Goal: Communication & Community: Answer question/provide support

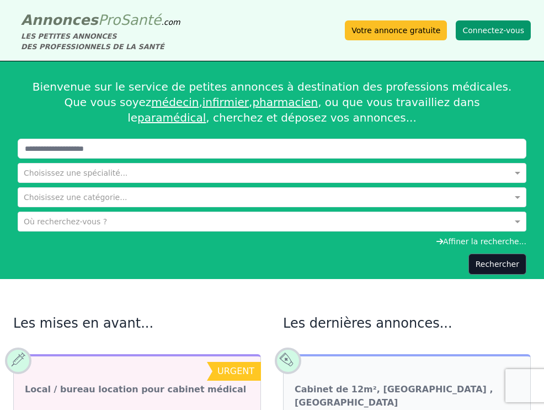
click at [481, 33] on button "Connectez-vous" at bounding box center [493, 30] width 75 height 20
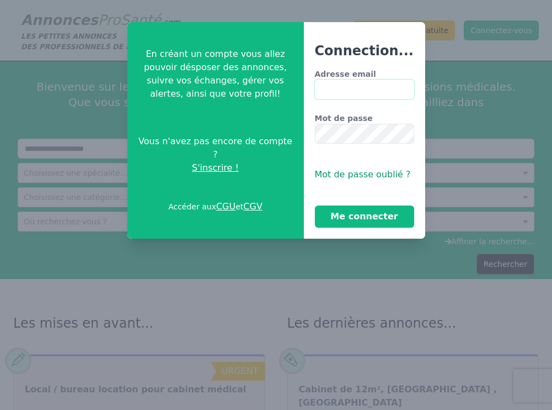
click at [360, 93] on input "Adresse email" at bounding box center [364, 89] width 99 height 20
type input "**********"
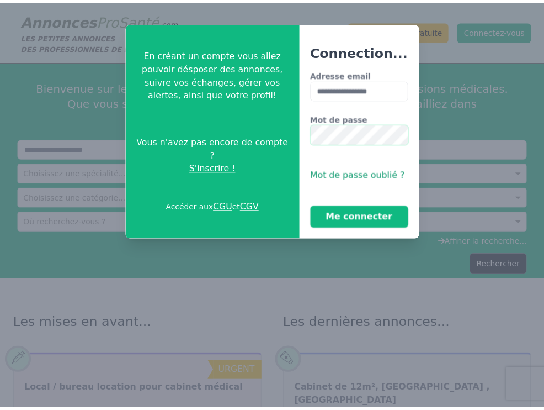
scroll to position [0, 11]
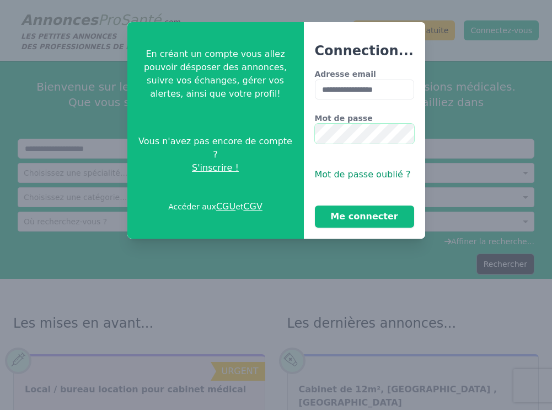
click at [315, 205] on button "Me connecter" at bounding box center [364, 216] width 99 height 22
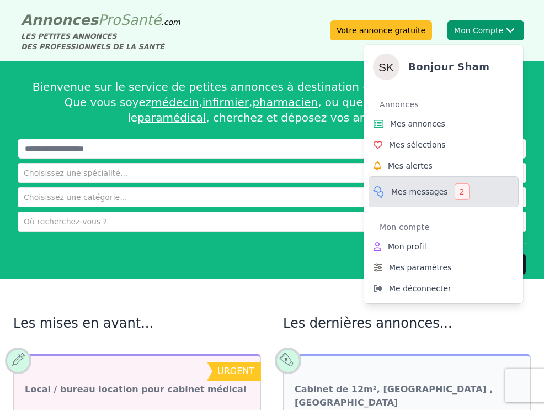
click at [430, 186] on span "Mes messages" at bounding box center [419, 191] width 57 height 11
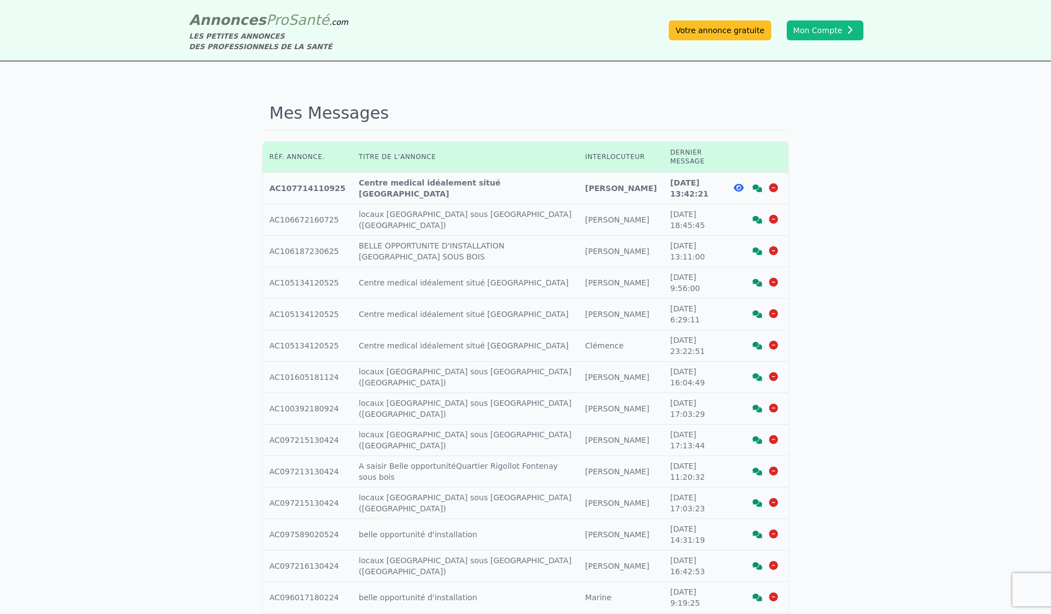
click at [544, 184] on icon at bounding box center [758, 188] width 10 height 8
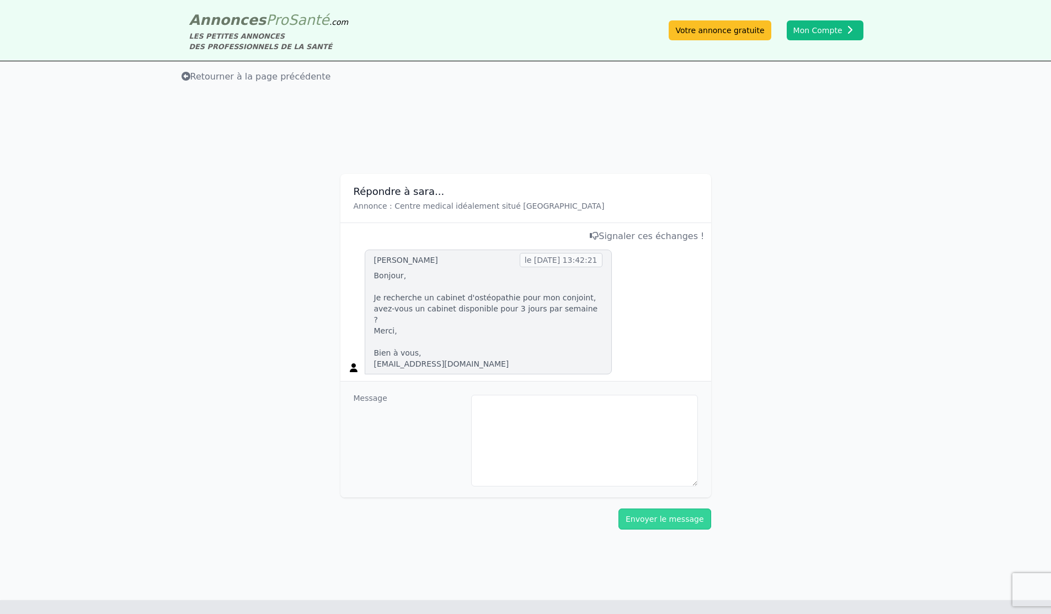
click at [458, 358] on p "Bonjour, Je recherche un cabinet d'ostéopathie pour mon conjoint, avez-vous un …" at bounding box center [488, 319] width 228 height 99
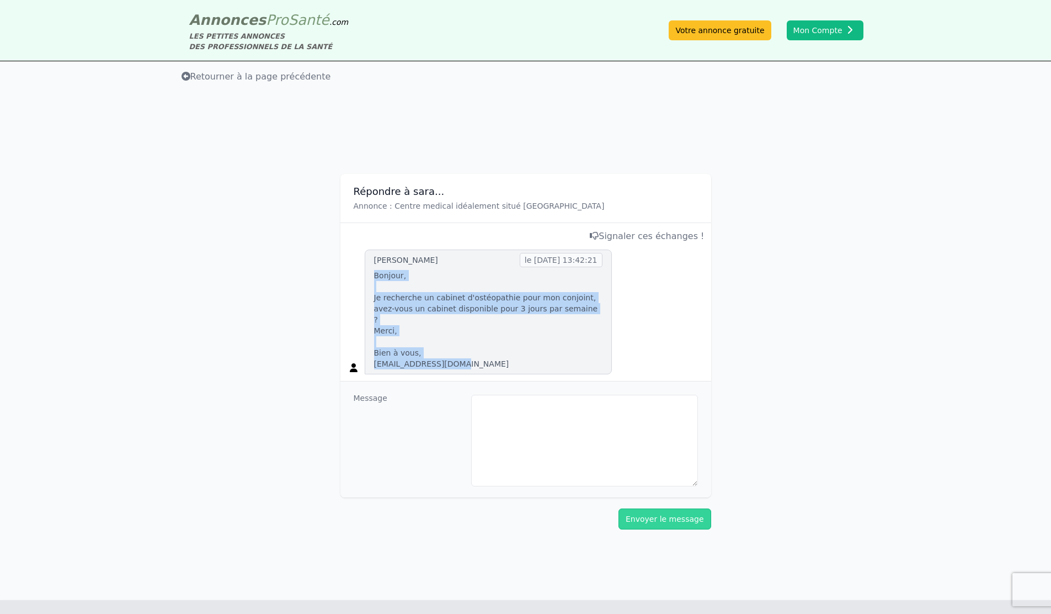
drag, startPoint x: 469, startPoint y: 353, endPoint x: 356, endPoint y: 280, distance: 134.1
click at [356, 280] on div "[PERSON_NAME] le [DATE] 13:42:21 Bonjour, Je recherche un cabinet d'ostéopathie…" at bounding box center [526, 311] width 358 height 125
copy p "Bonjour, Je recherche un cabinet d'ostéopathie pour mon conjoint, avez-vous un …"
